Goal: Entertainment & Leisure: Consume media (video, audio)

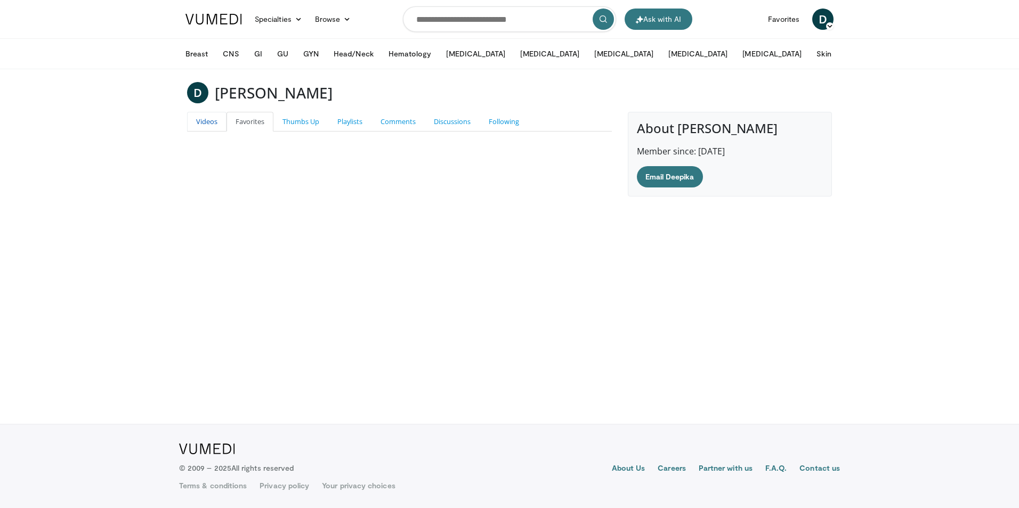
click at [204, 128] on link "Videos" at bounding box center [206, 122] width 39 height 20
click at [285, 23] on link "Specialties" at bounding box center [278, 19] width 60 height 21
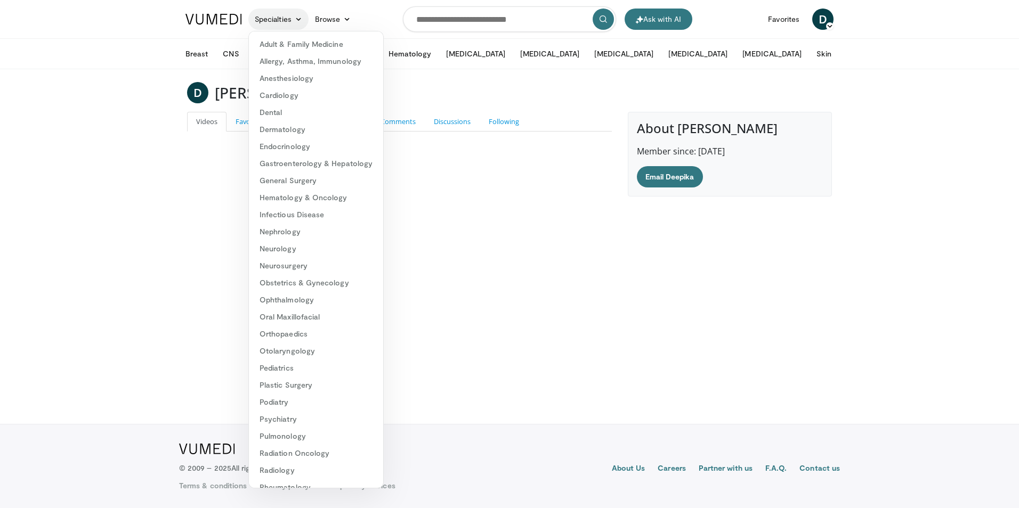
click at [285, 23] on link "Specialties" at bounding box center [278, 19] width 60 height 21
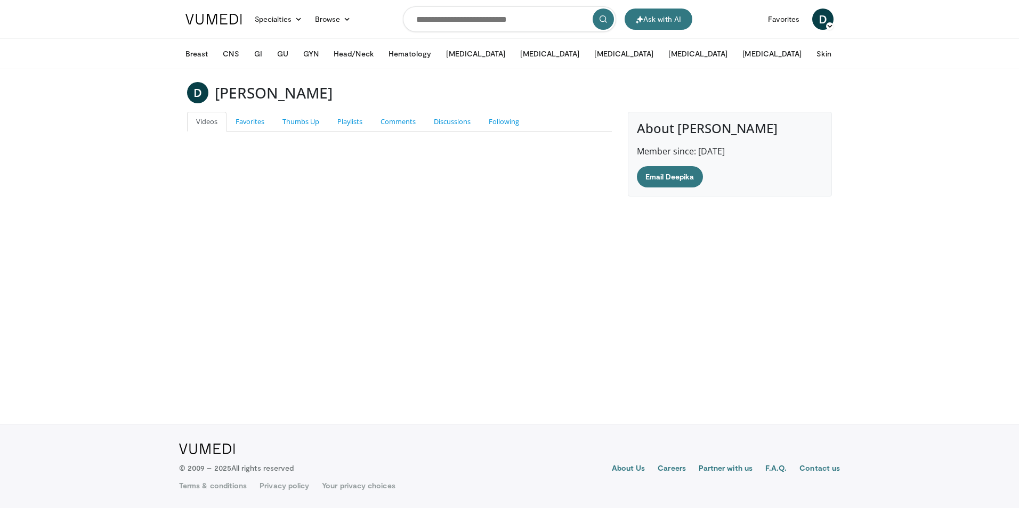
click at [225, 23] on img at bounding box center [213, 19] width 56 height 11
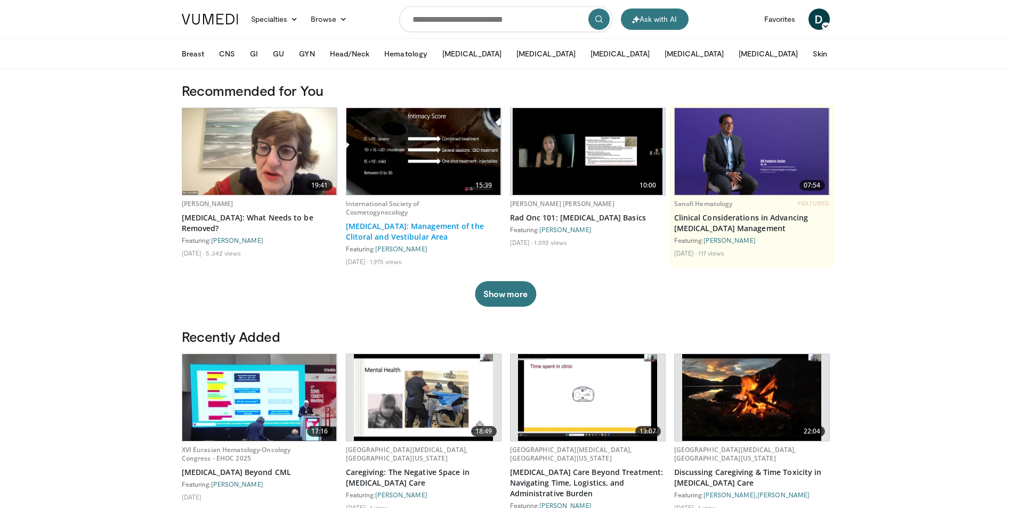
click at [383, 233] on link "[MEDICAL_DATA]: Management of the Clitoral and Vestibular Area" at bounding box center [424, 231] width 156 height 21
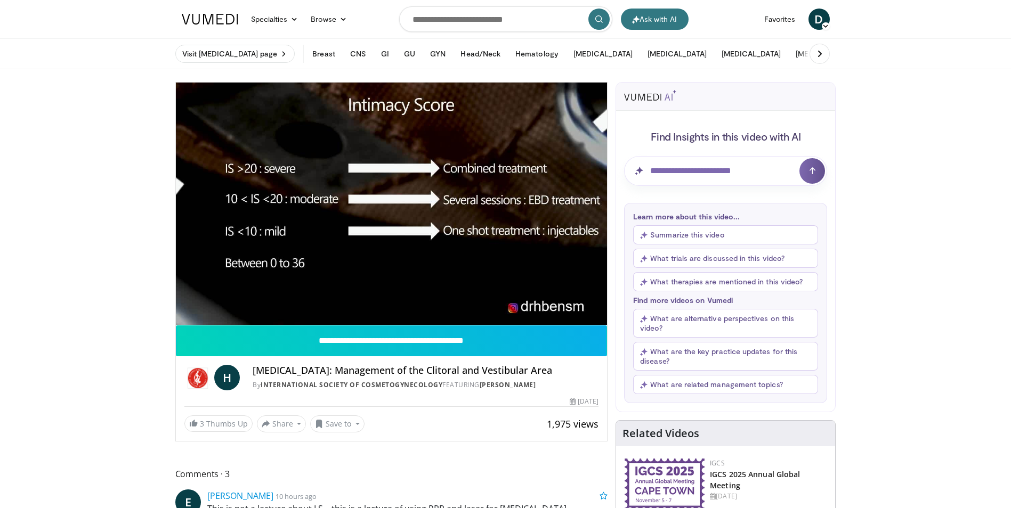
click at [244, 319] on div "10 seconds Tap to unmute" at bounding box center [392, 204] width 432 height 242
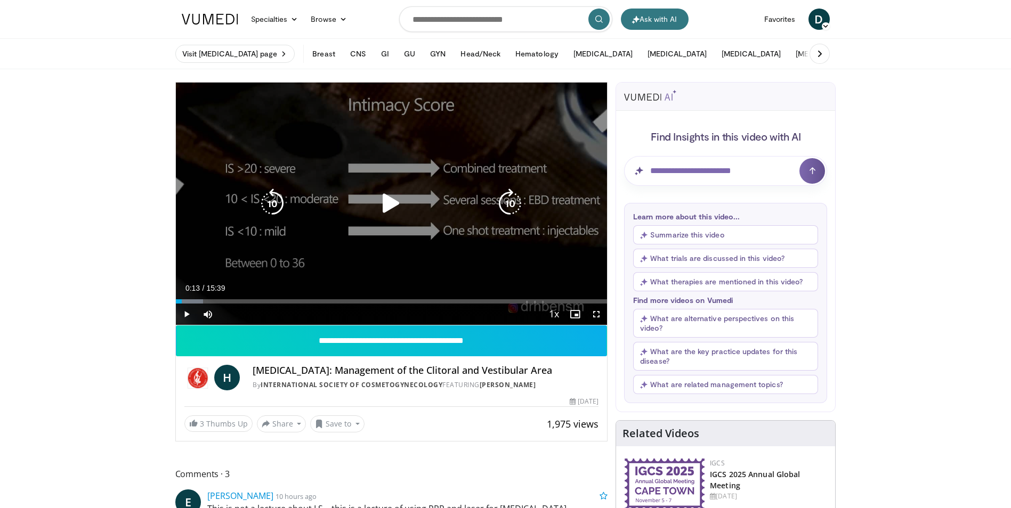
click at [248, 272] on div "10 seconds Tap to unmute" at bounding box center [392, 204] width 432 height 242
